Goal: Task Accomplishment & Management: Complete application form

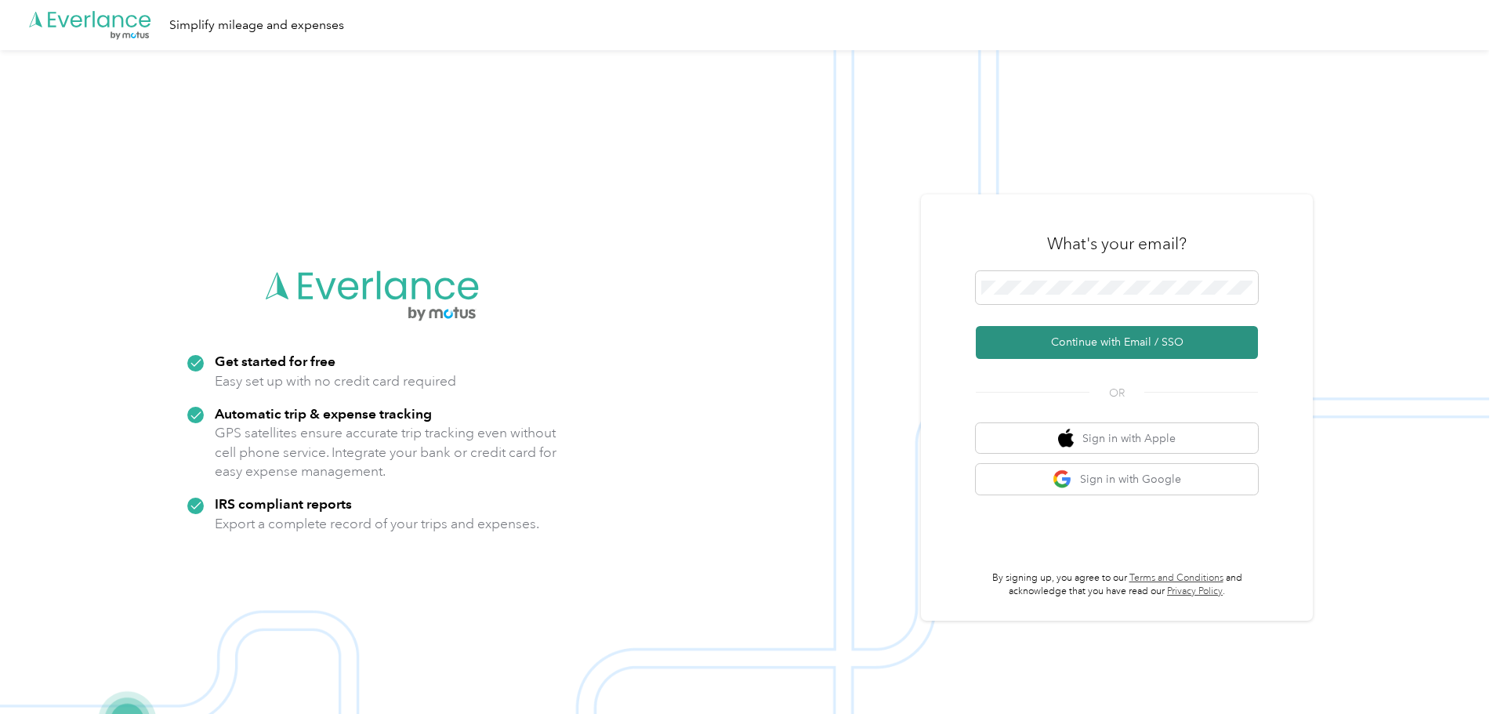
click at [1119, 336] on button "Continue with Email / SSO" at bounding box center [1117, 342] width 282 height 33
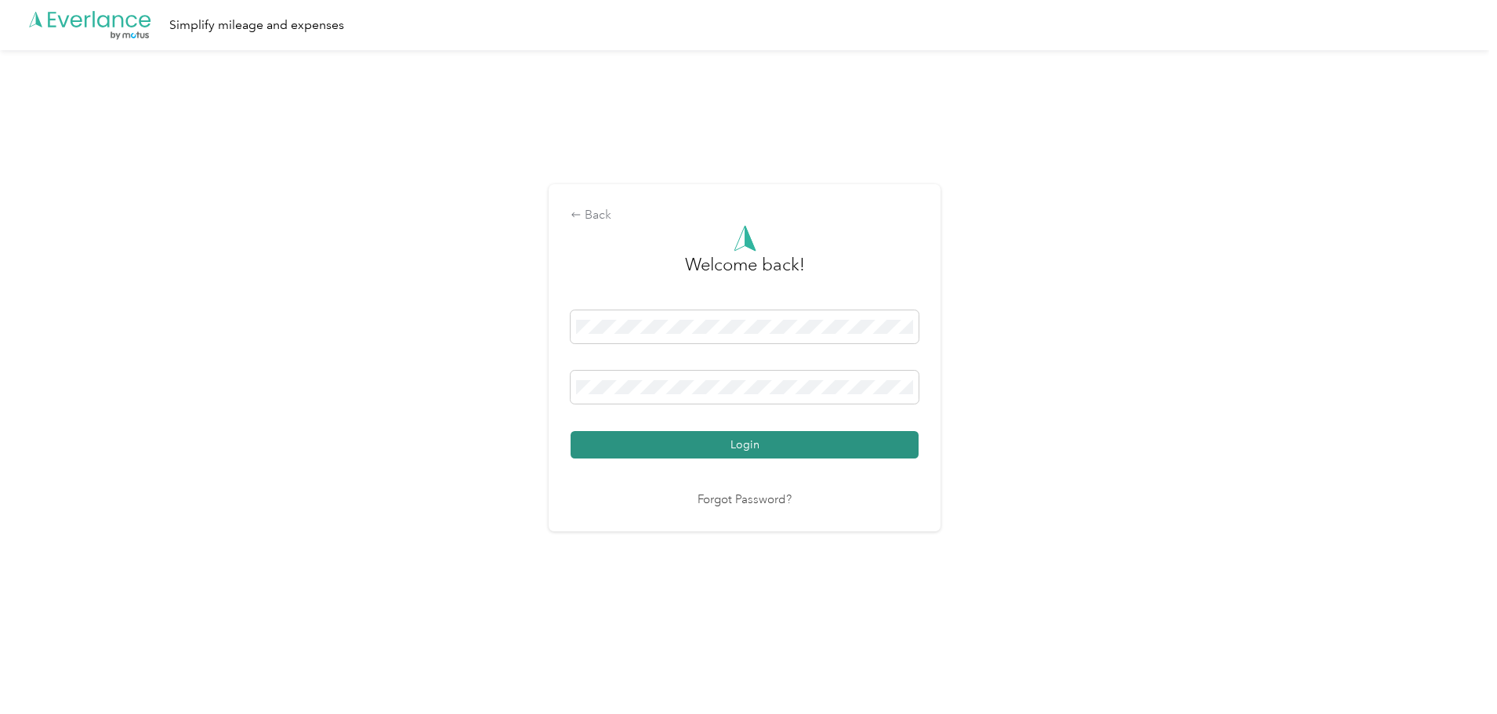
click at [821, 443] on button "Login" at bounding box center [745, 444] width 348 height 27
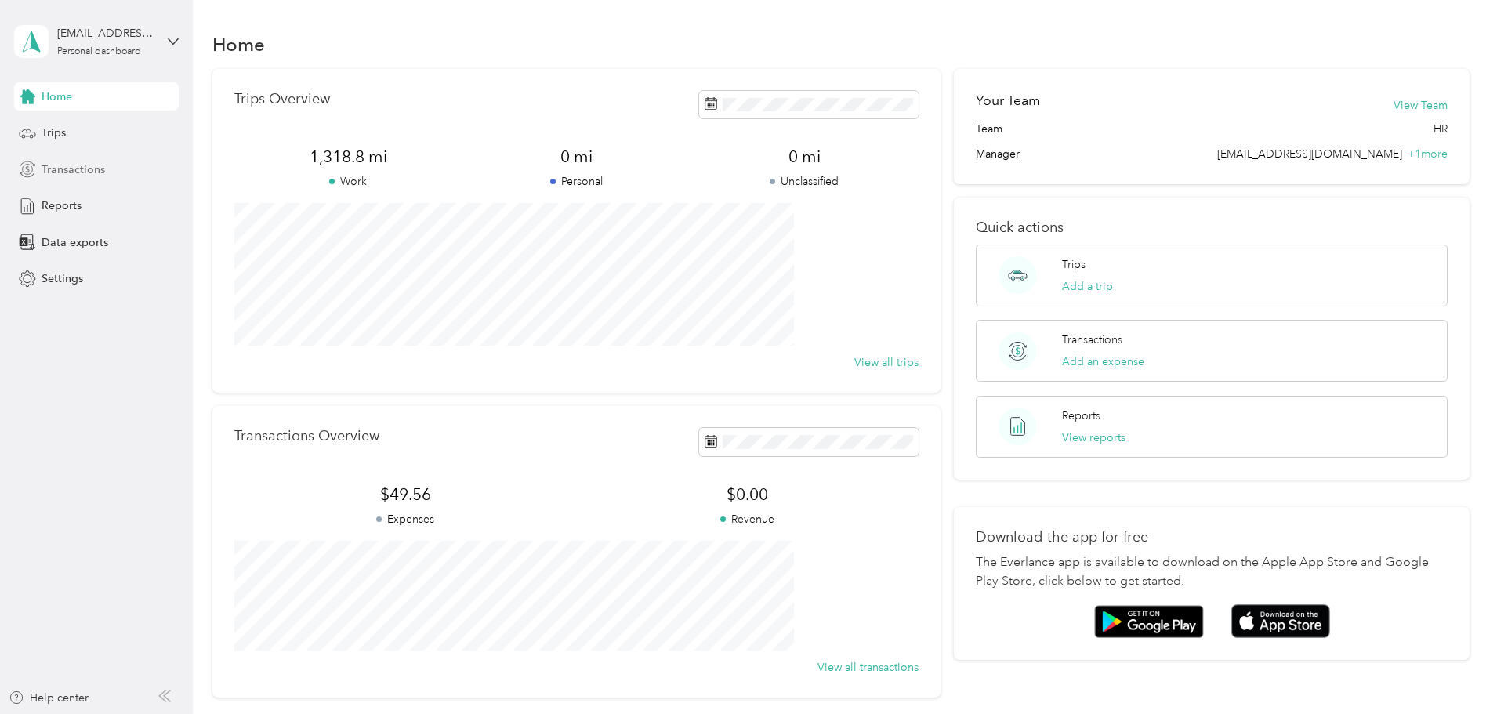
click at [73, 166] on span "Transactions" at bounding box center [73, 169] width 63 height 16
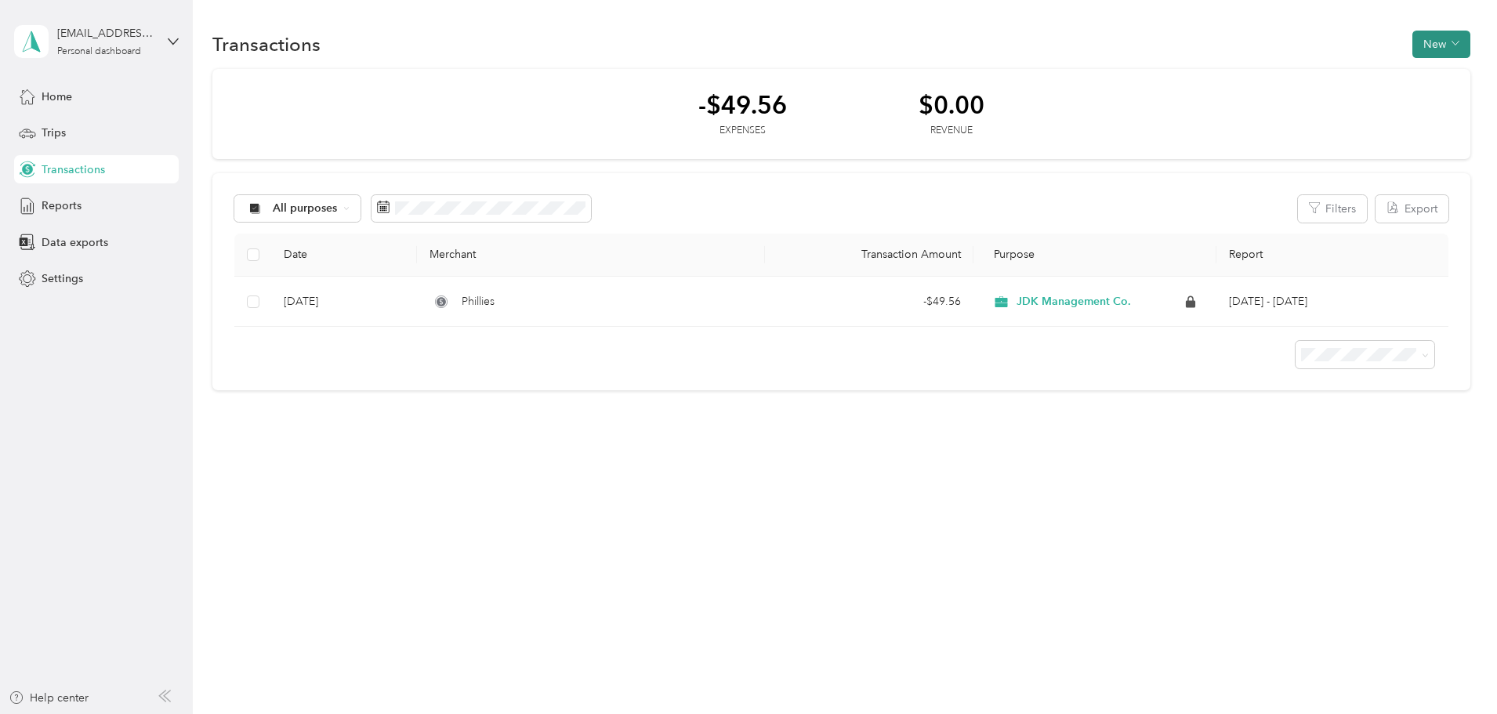
click at [1413, 49] on button "New" at bounding box center [1442, 44] width 58 height 27
click at [1323, 67] on span "Expense" at bounding box center [1340, 74] width 42 height 16
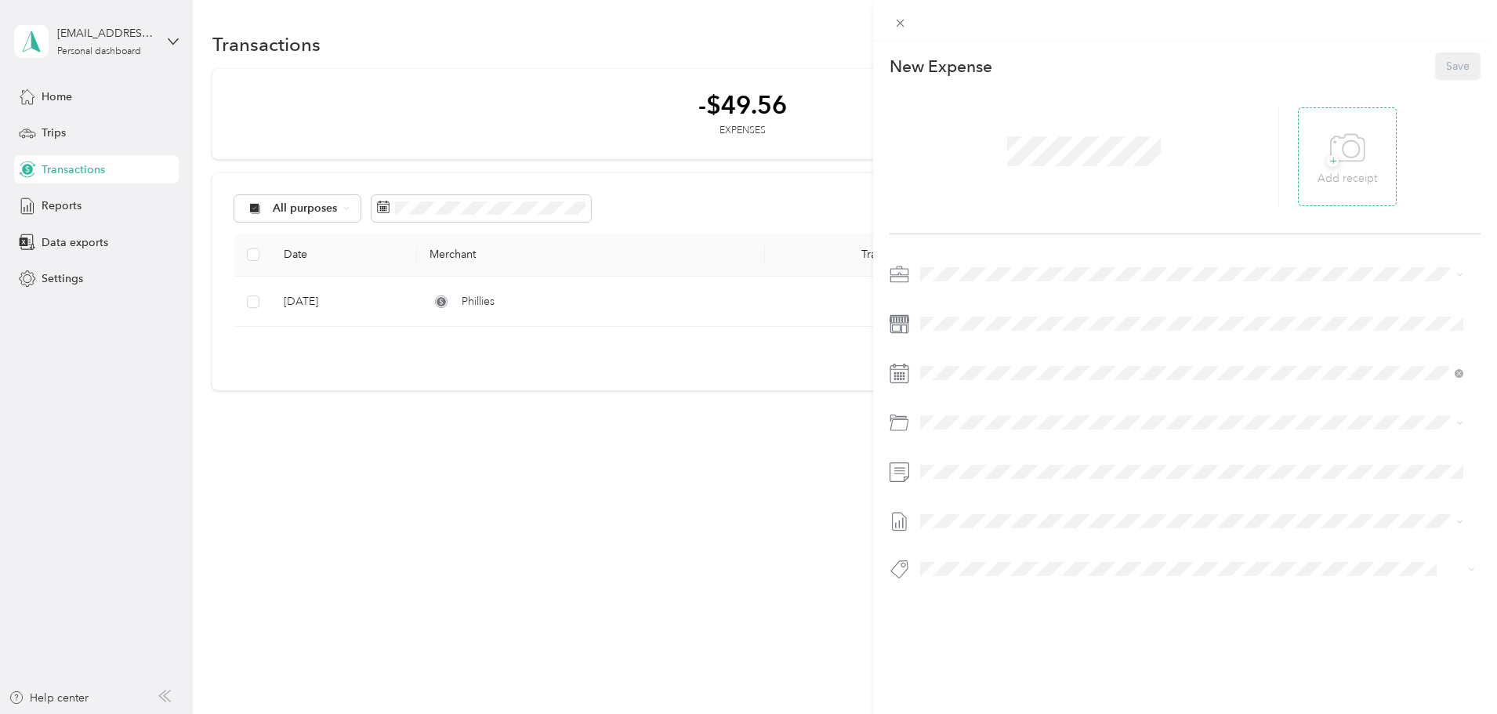
click at [1366, 157] on div "+ Add receipt" at bounding box center [1348, 157] width 60 height 60
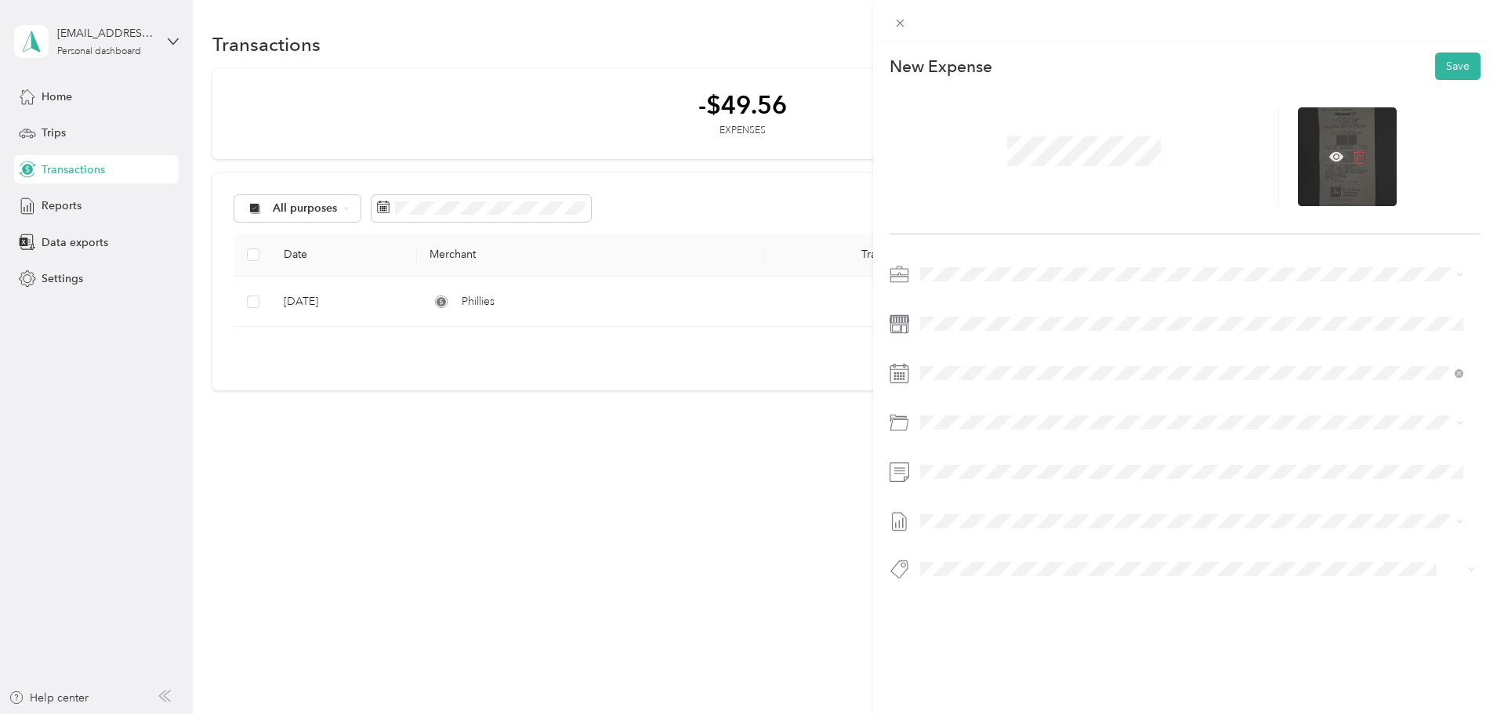
click at [1354, 156] on icon at bounding box center [1359, 157] width 14 height 14
click at [1354, 156] on icon at bounding box center [1347, 148] width 35 height 43
click at [1333, 154] on icon at bounding box center [1337, 156] width 14 height 9
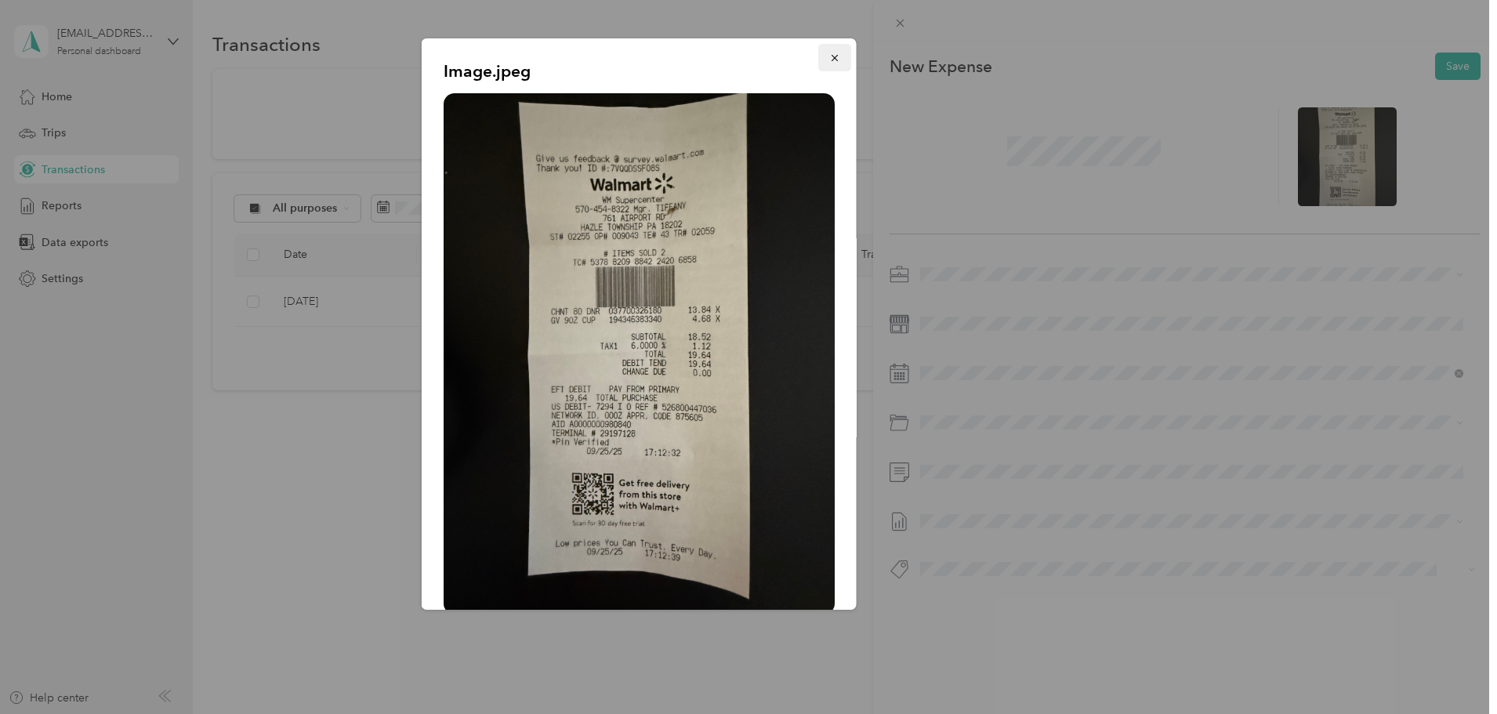
click at [829, 60] on icon "button" at bounding box center [834, 58] width 11 height 11
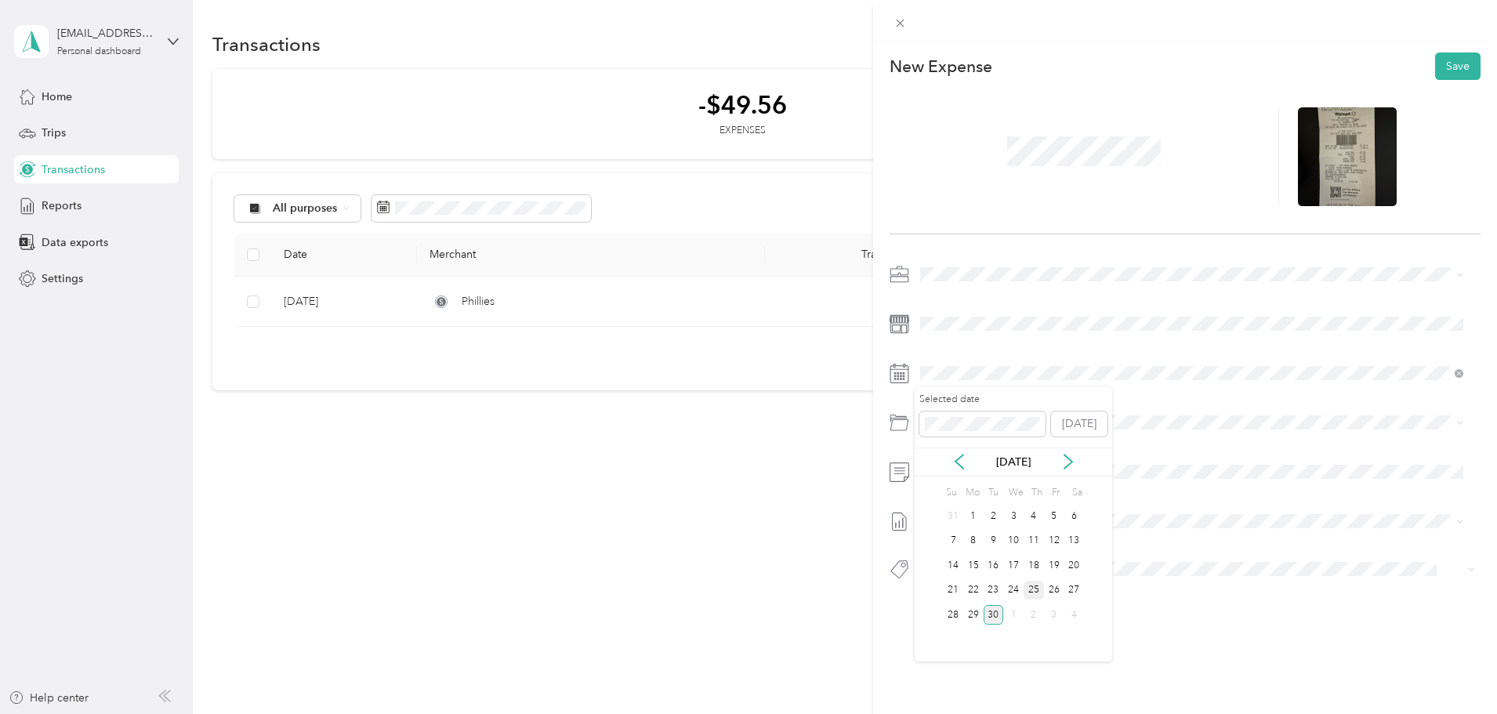
click at [1032, 590] on div "25" at bounding box center [1034, 591] width 20 height 20
click at [744, 628] on div "This expense cannot be edited because it is either under review, approved, or p…" at bounding box center [748, 357] width 1497 height 714
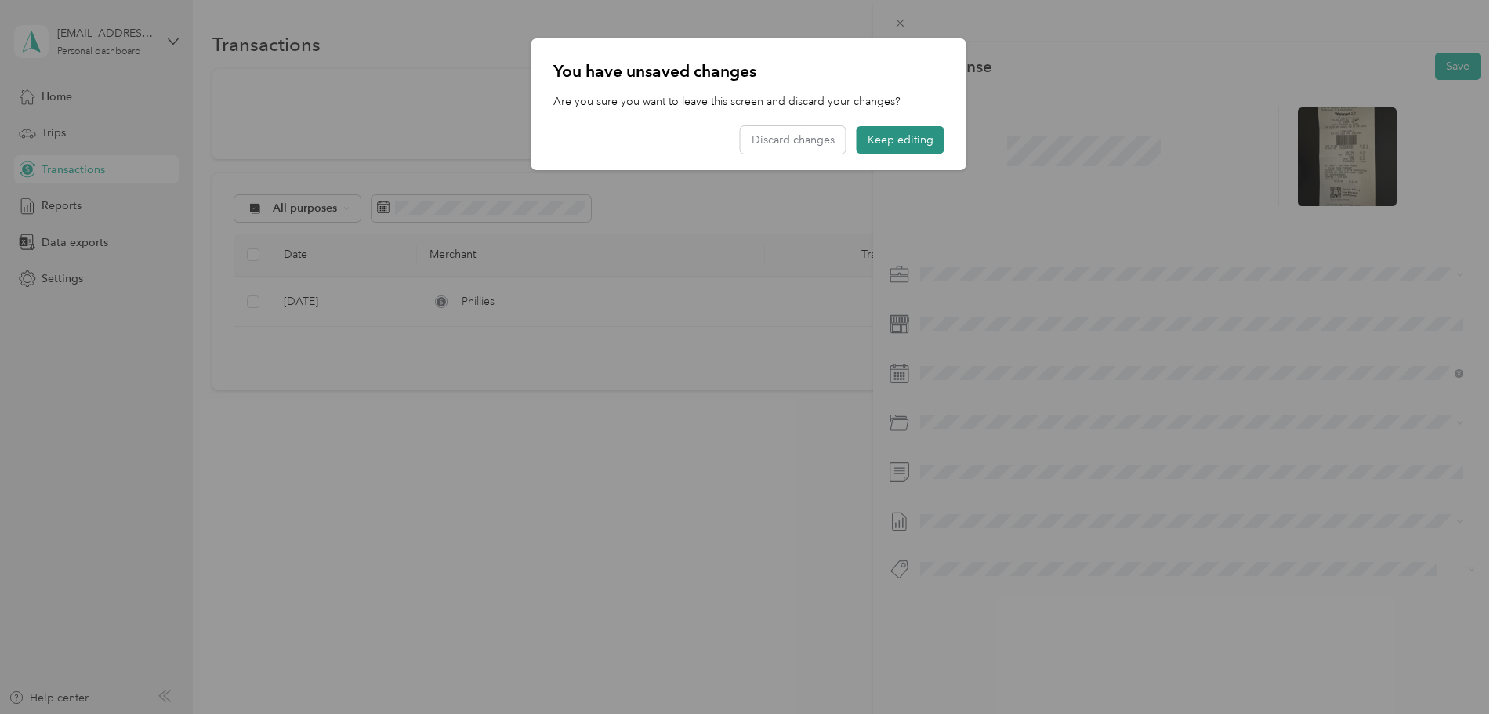
click at [892, 136] on button "Keep editing" at bounding box center [901, 139] width 88 height 27
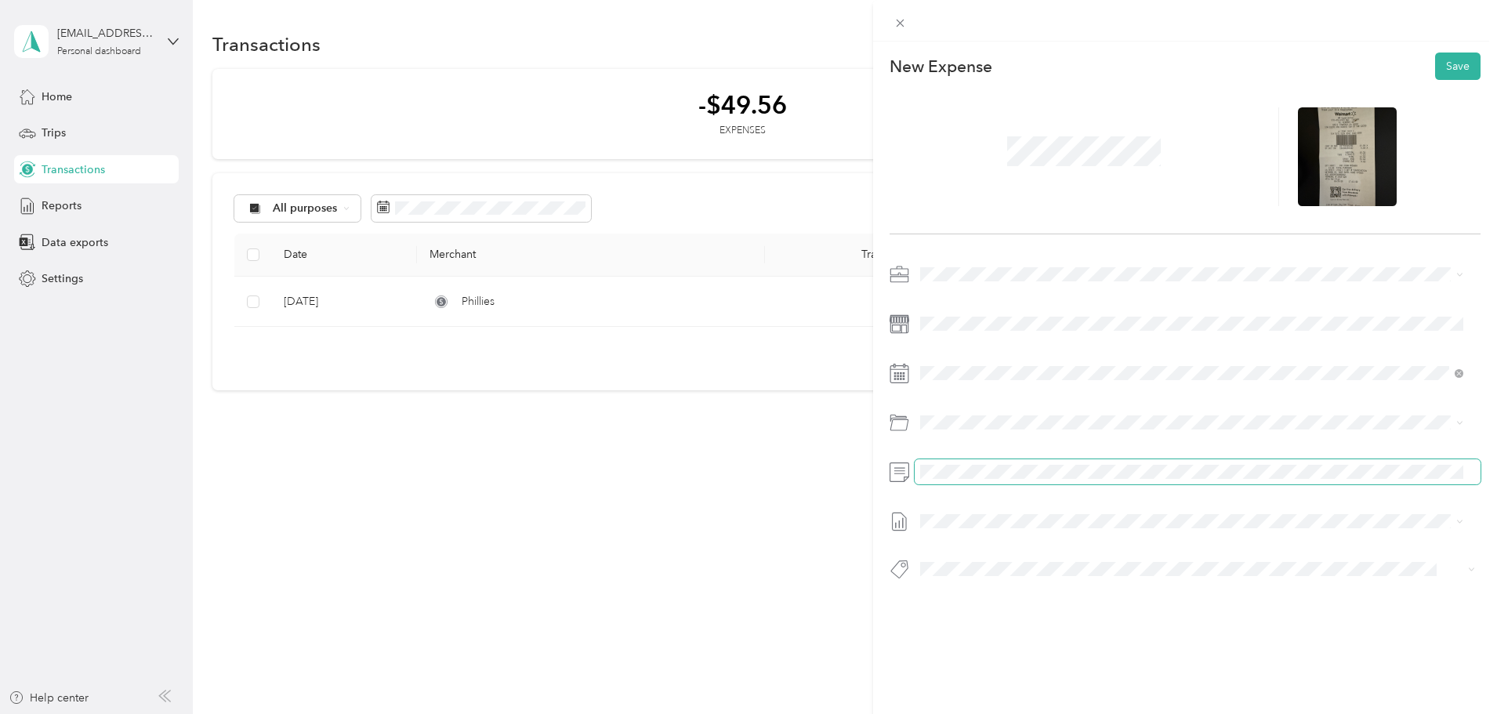
click at [963, 464] on span at bounding box center [1198, 471] width 566 height 25
click at [902, 478] on icon at bounding box center [900, 473] width 20 height 20
click at [1449, 61] on button "Save" at bounding box center [1457, 66] width 45 height 27
